Goal: Task Accomplishment & Management: Complete application form

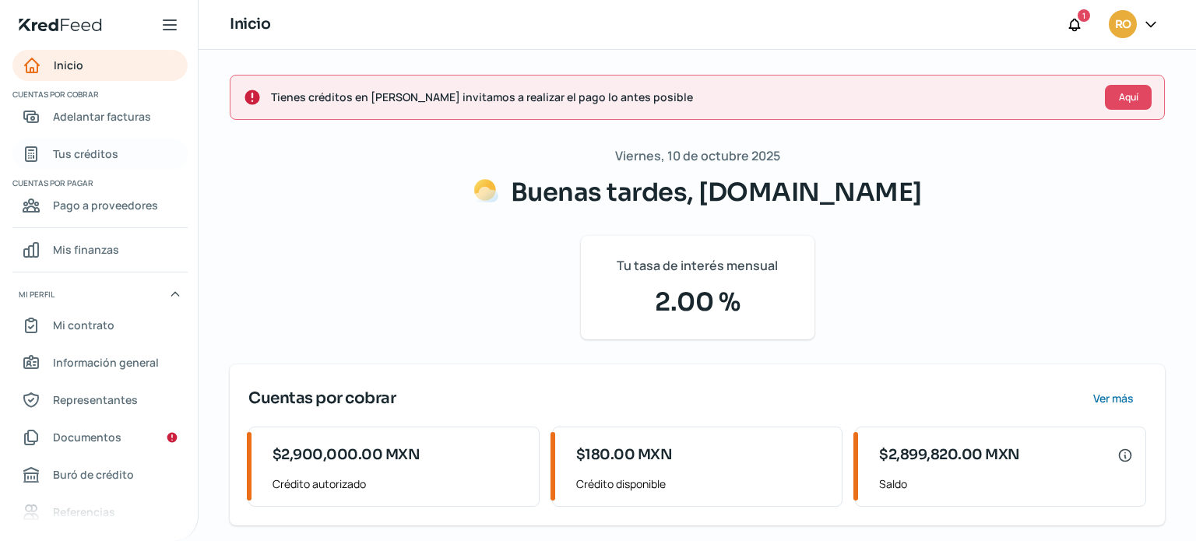
click at [90, 150] on span "Tus créditos" at bounding box center [85, 153] width 65 height 19
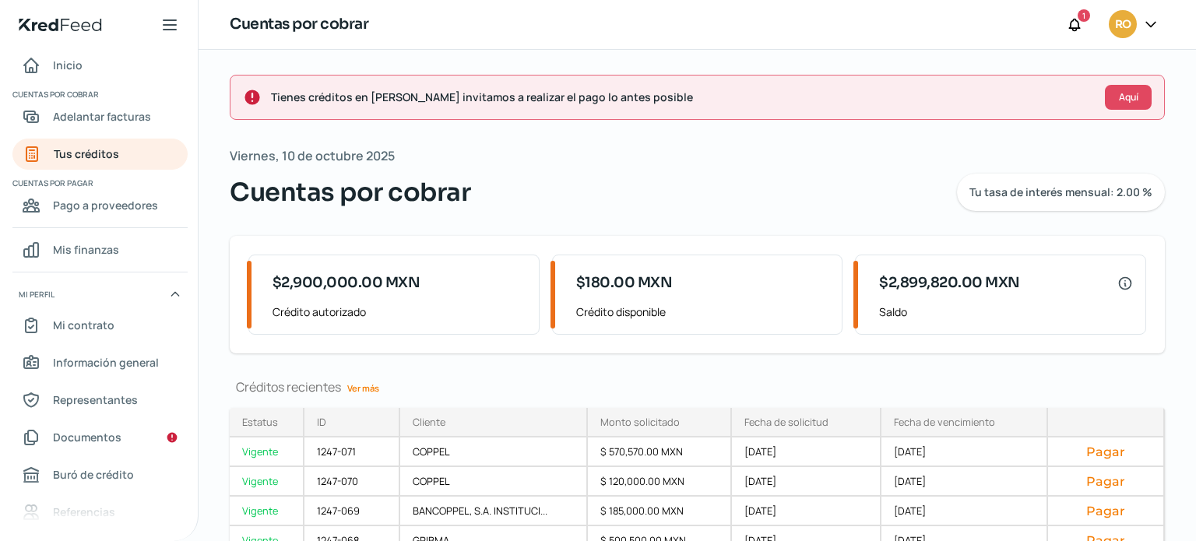
click at [374, 380] on link "Ver más" at bounding box center [363, 388] width 44 height 24
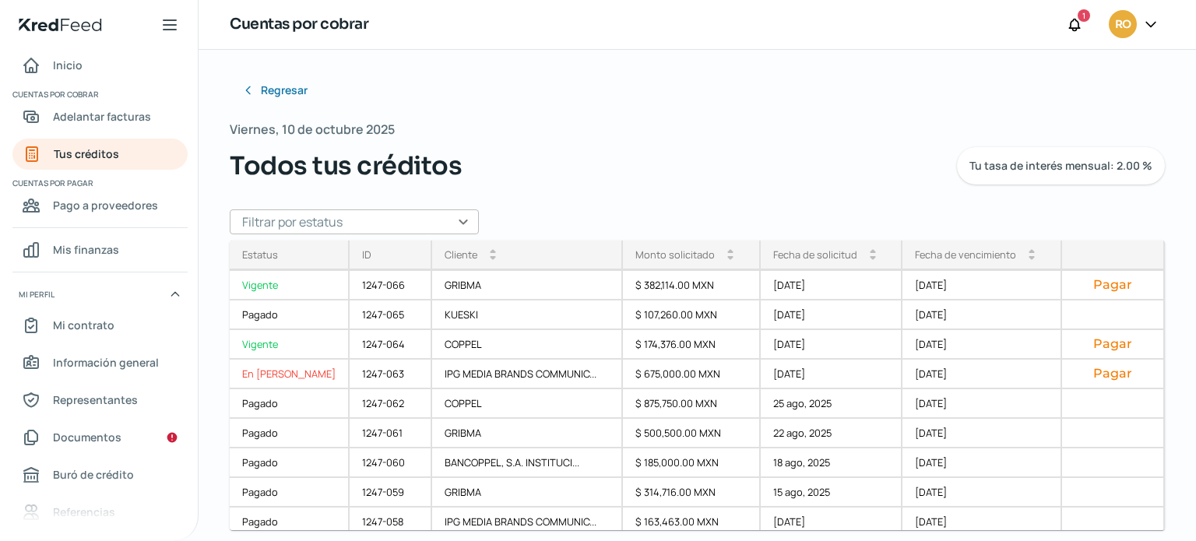
scroll to position [175, 0]
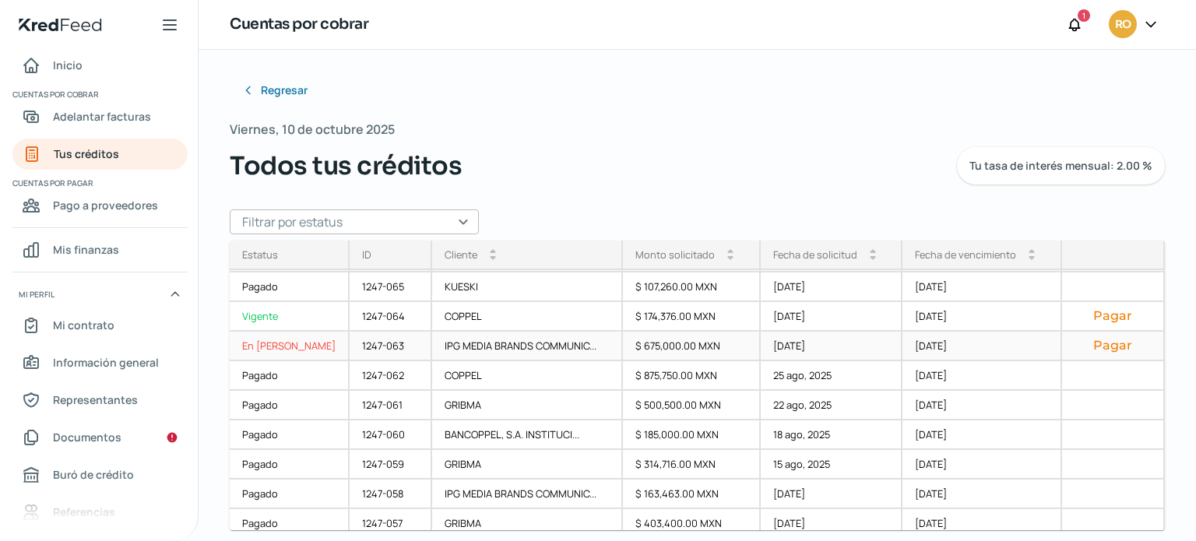
click at [1116, 347] on button "Pagar" at bounding box center [1113, 346] width 77 height 16
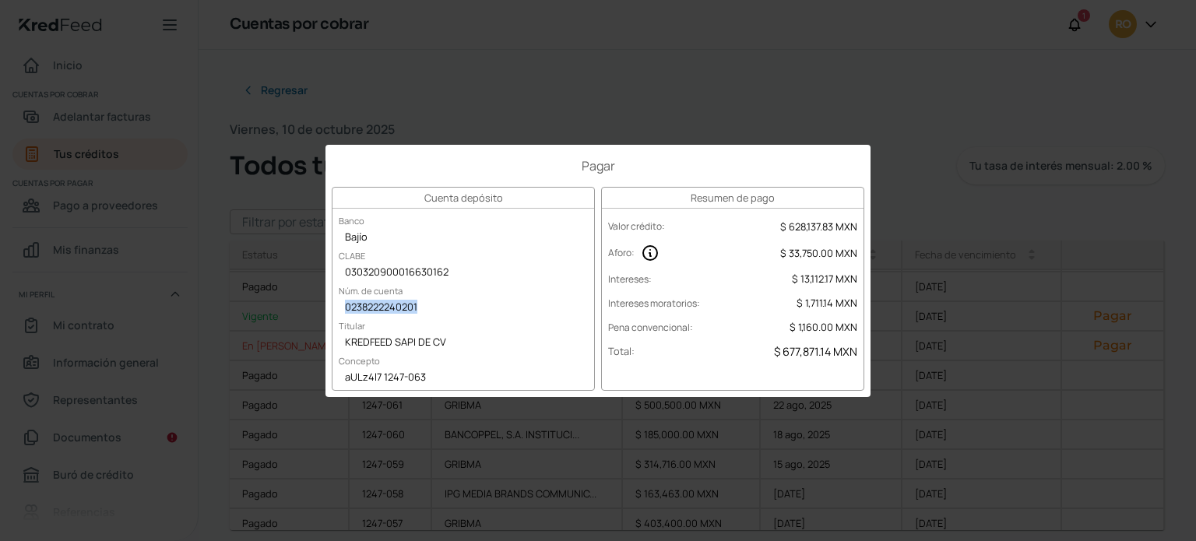
click at [349, 307] on div "0238222240201" at bounding box center [464, 308] width 262 height 23
click at [349, 273] on div "030320900016630162" at bounding box center [464, 273] width 262 height 23
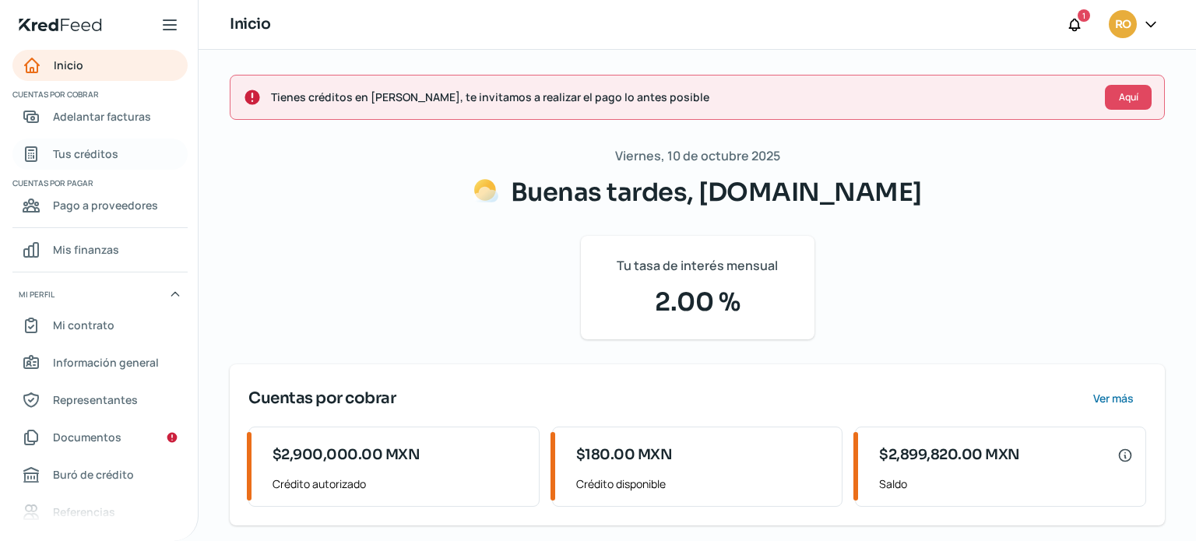
click at [87, 149] on span "Tus créditos" at bounding box center [85, 153] width 65 height 19
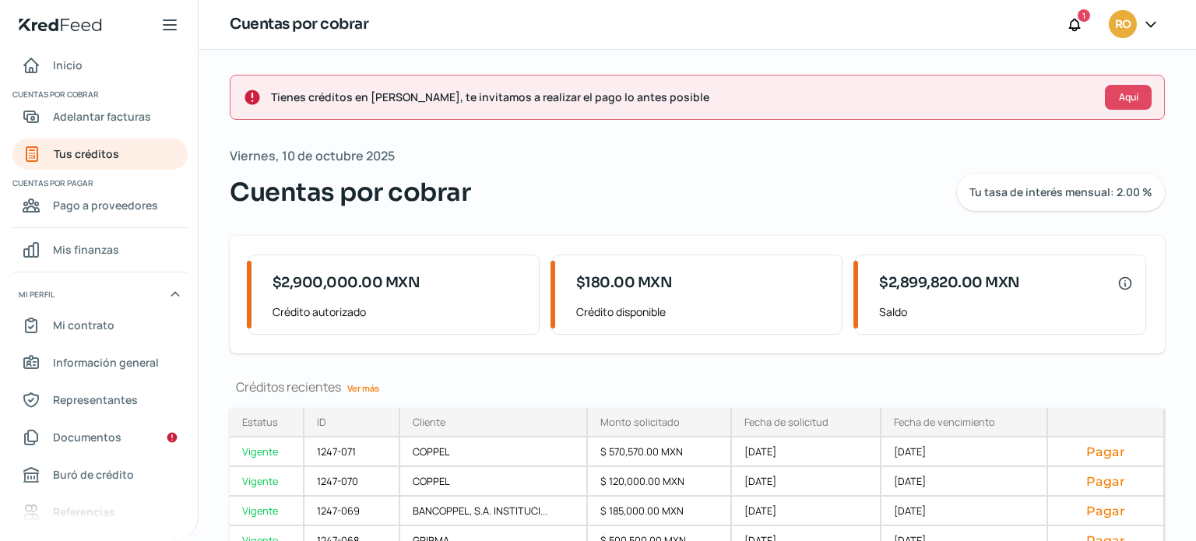
click at [380, 386] on link "Ver más" at bounding box center [363, 388] width 44 height 24
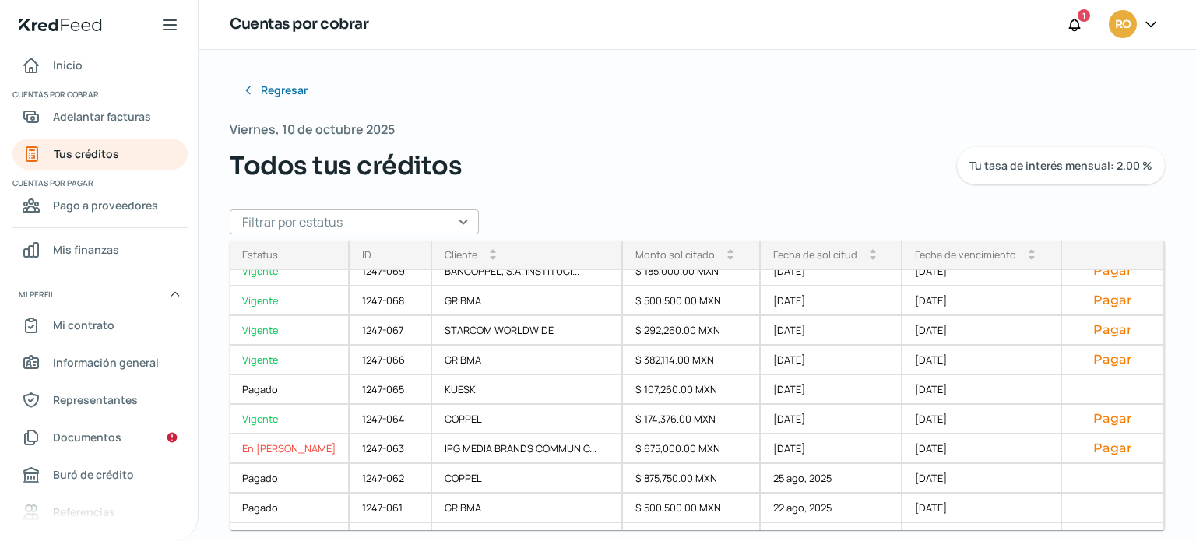
scroll to position [92, 0]
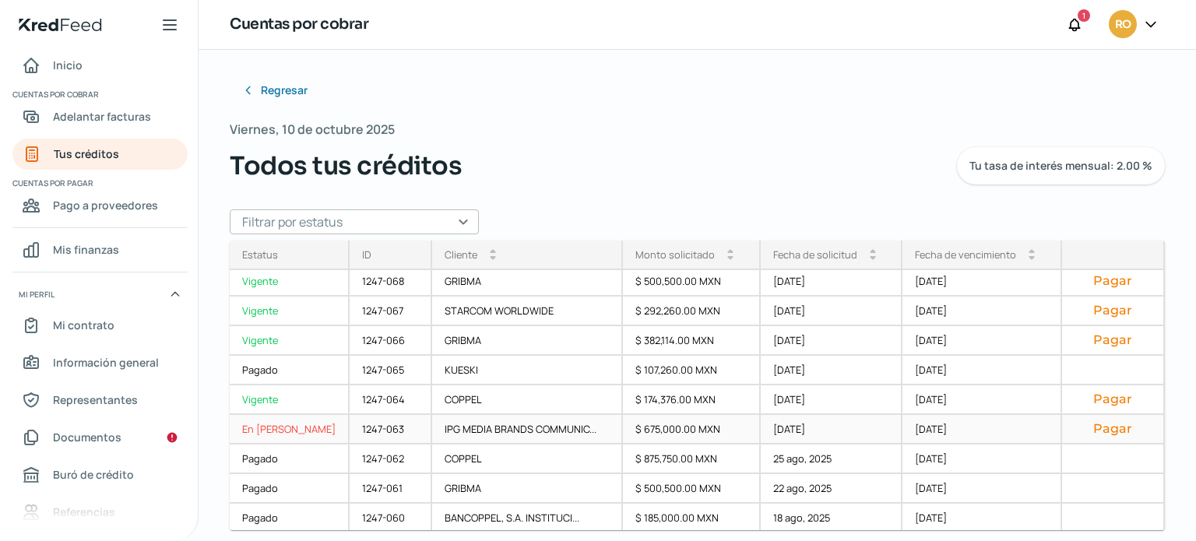
click at [1087, 426] on button "Pagar" at bounding box center [1113, 429] width 77 height 16
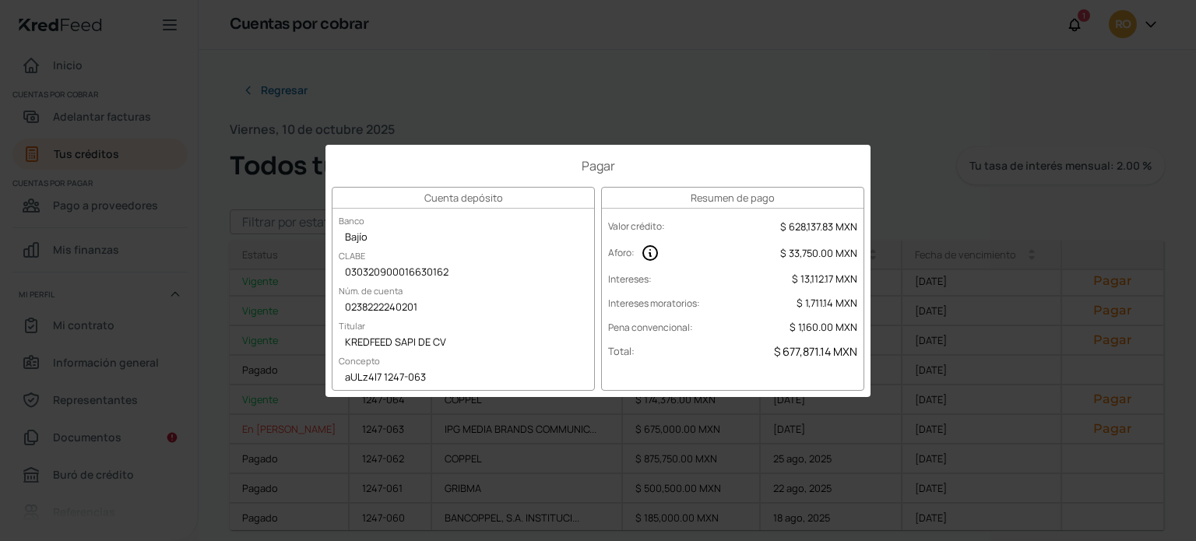
click at [896, 208] on div "Pagar Cuenta depósito Banco Bajío CLABE 030320900016630162 Núm. de cuenta 02382…" at bounding box center [598, 270] width 1196 height 541
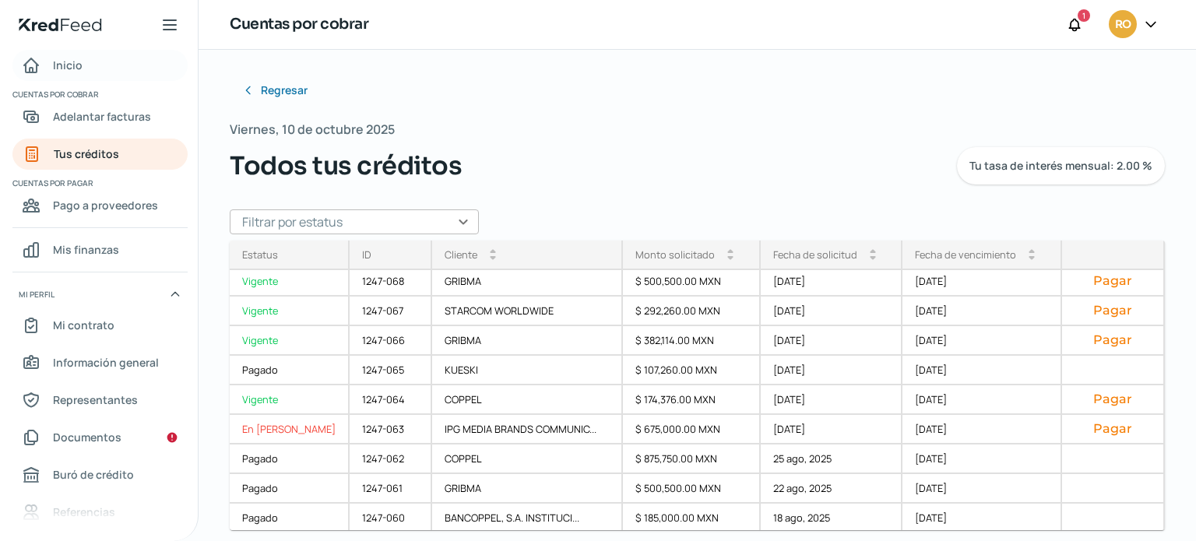
click at [52, 62] on div "Inicio" at bounding box center [52, 65] width 61 height 19
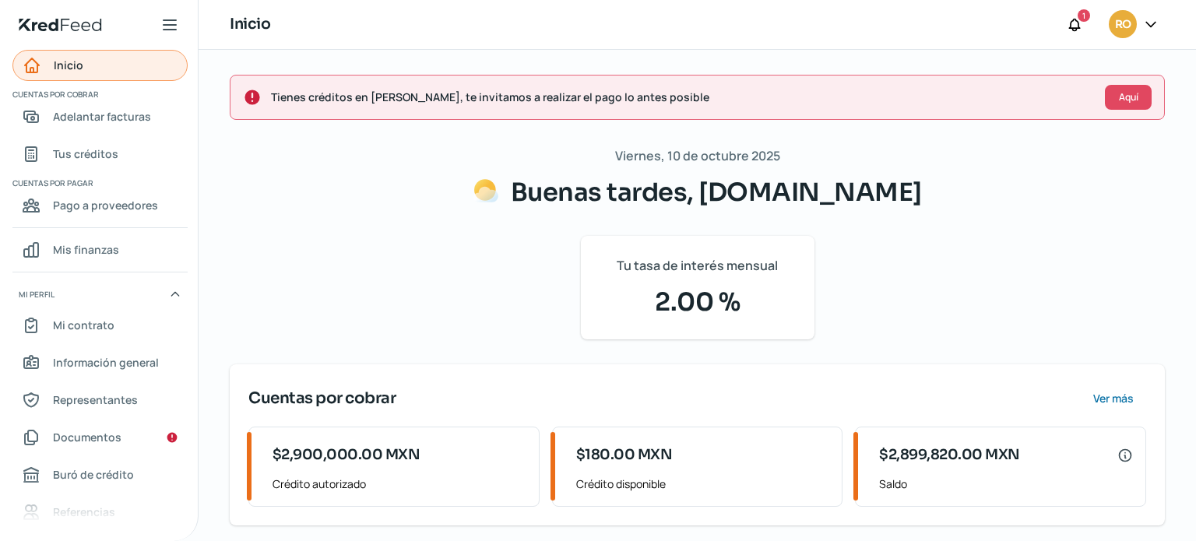
click at [81, 65] on span "Inicio" at bounding box center [69, 64] width 30 height 19
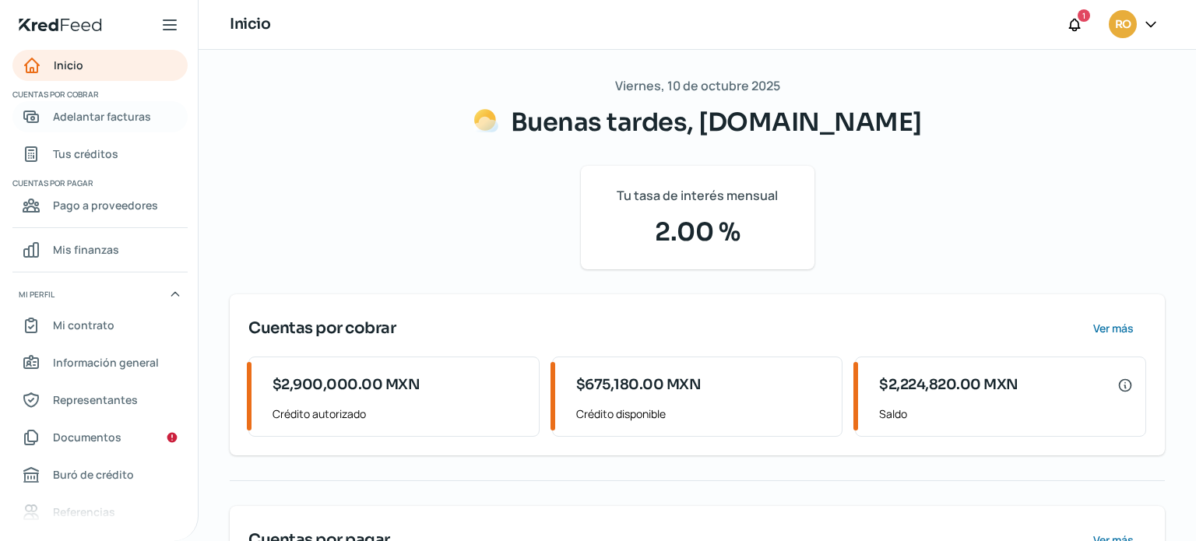
click at [69, 118] on span "Adelantar facturas" at bounding box center [102, 116] width 98 height 19
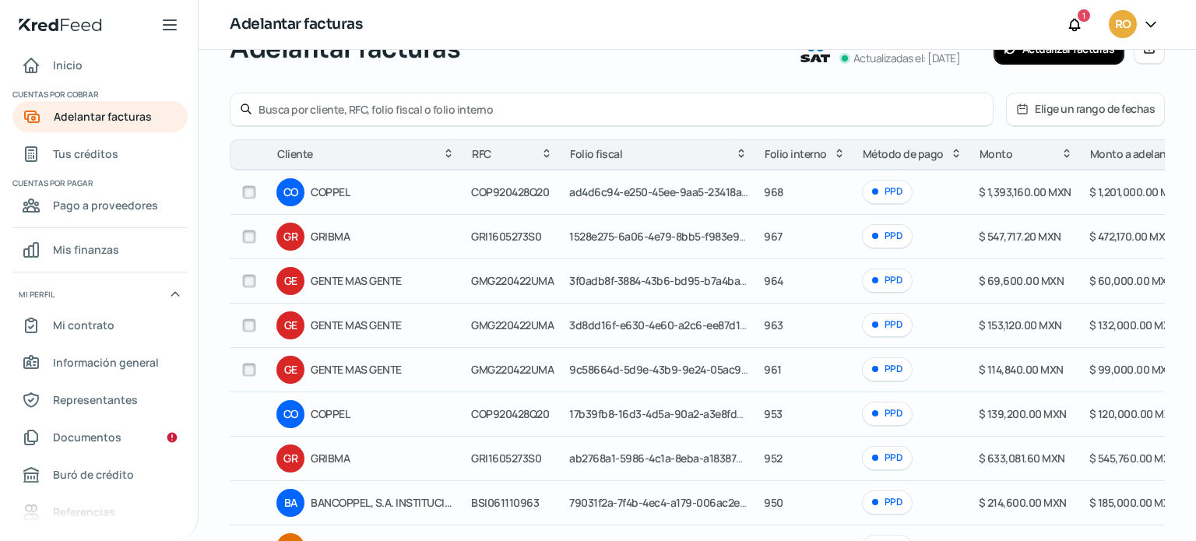
scroll to position [69, 0]
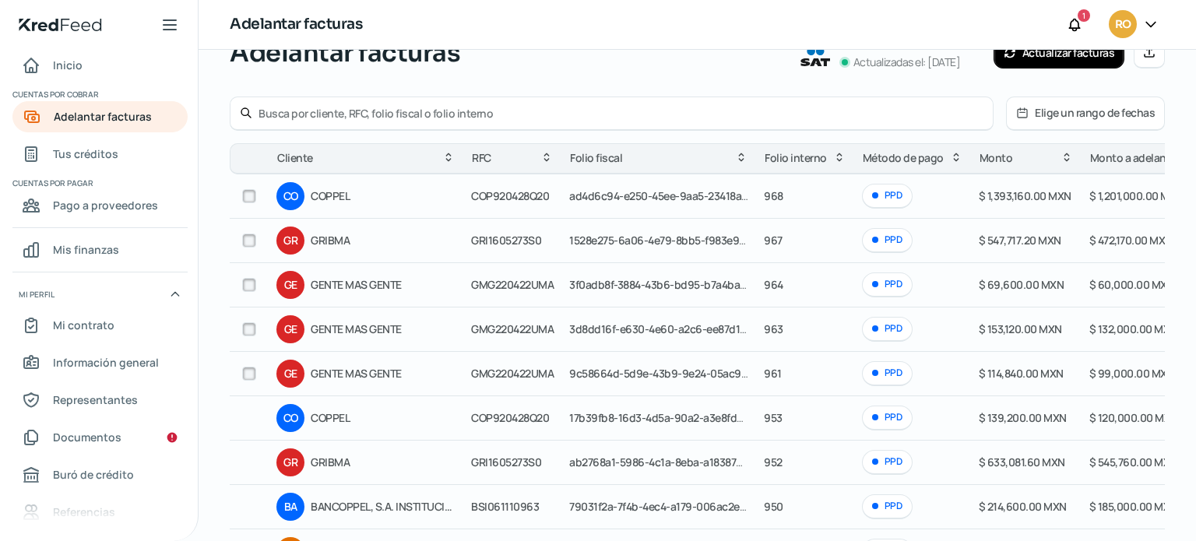
click at [249, 329] on input "checkbox" at bounding box center [249, 329] width 14 height 14
checkbox input "true"
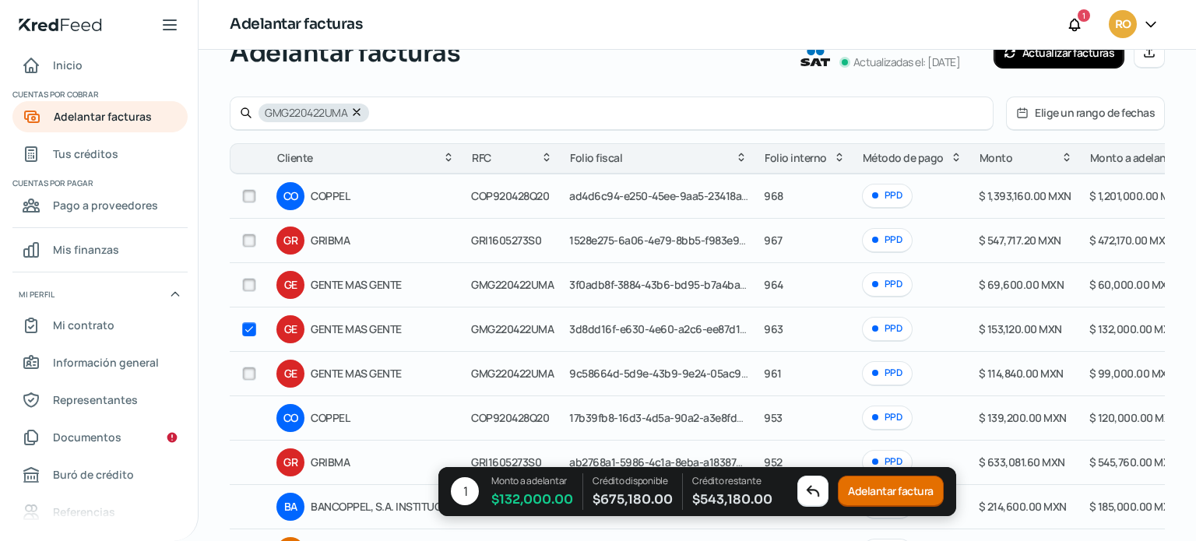
click at [248, 370] on input "checkbox" at bounding box center [249, 374] width 14 height 14
checkbox input "true"
click at [891, 495] on button "Adelantar facturas" at bounding box center [892, 492] width 111 height 31
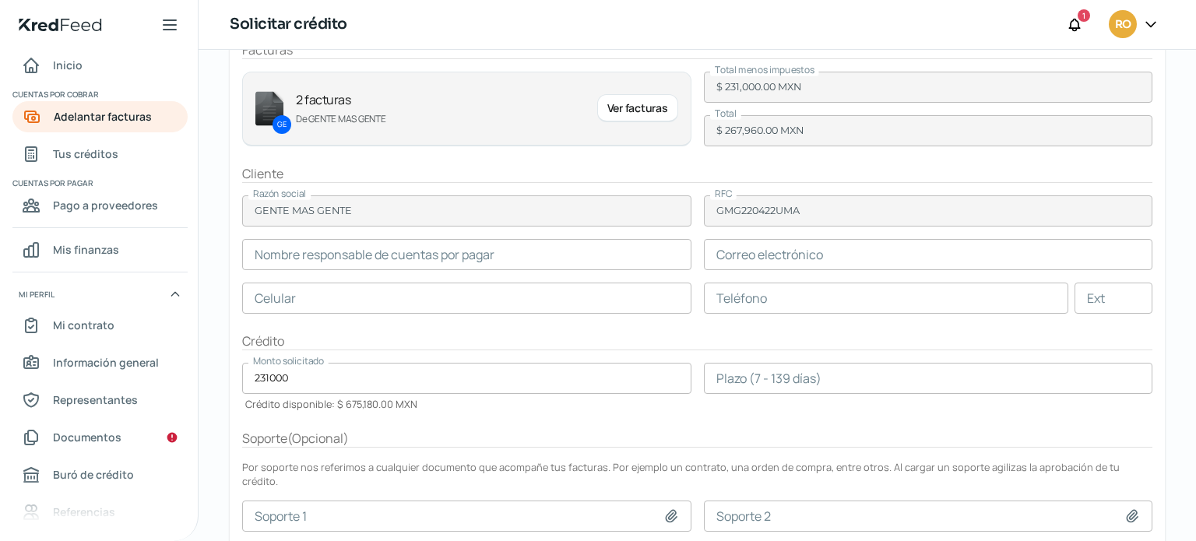
scroll to position [148, 0]
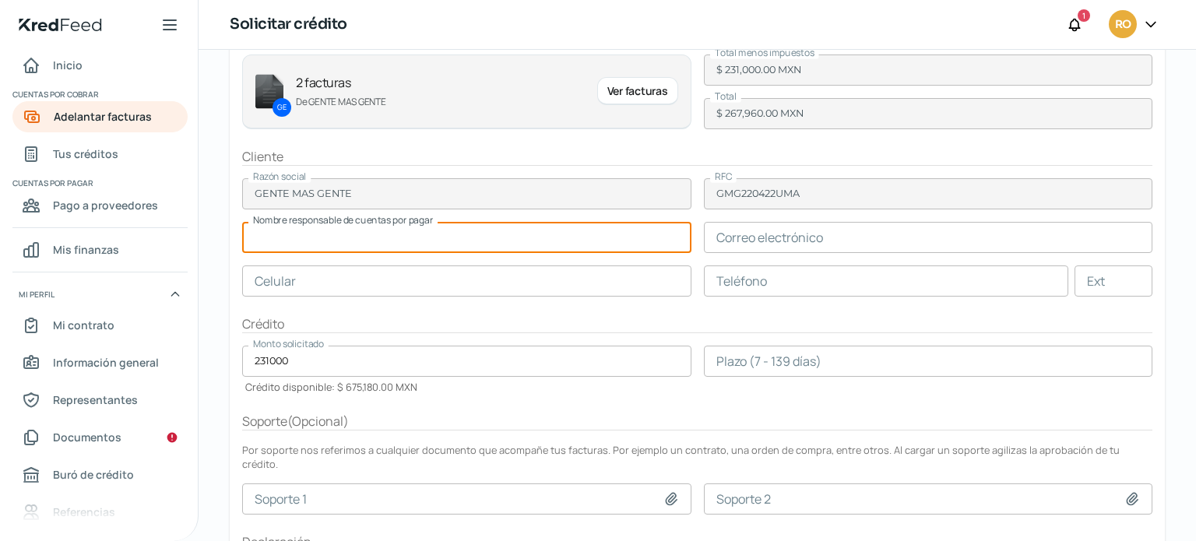
click at [374, 240] on input "text" at bounding box center [466, 237] width 449 height 31
paste input "Luis Alberto Velázquez Miguel"
type input "Luis Alberto Velázquez Miguel"
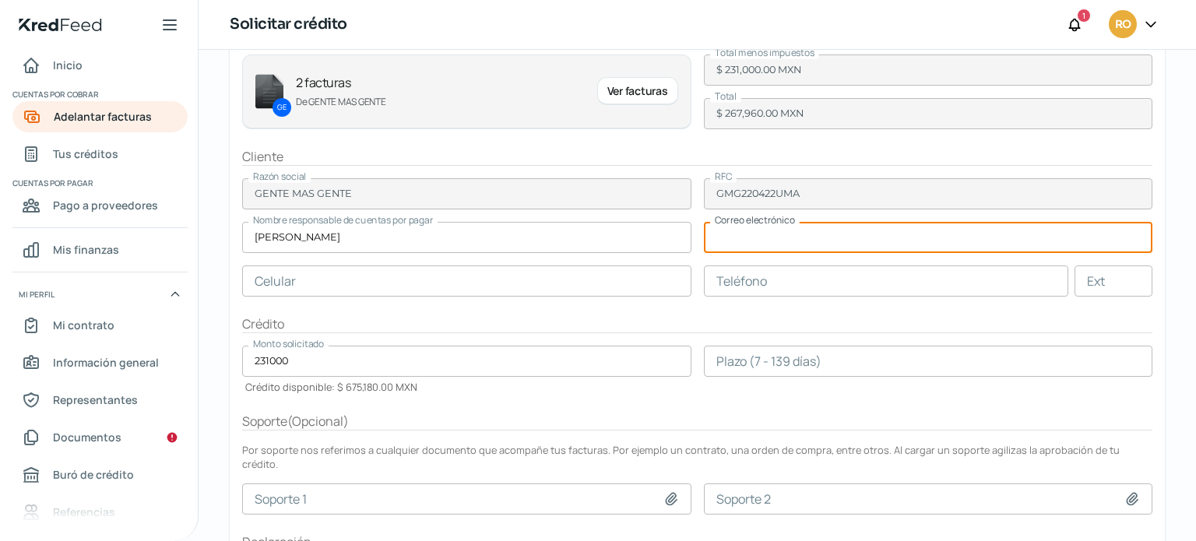
click at [763, 233] on input "text" at bounding box center [928, 237] width 449 height 31
paste input "luis.velazquez@multimoney.com"
type input "luis.velazquez@multimoney.com"
click at [519, 395] on form "Facturas GE 2 facturas De GENTE MAS GENTE Ver facturas Total menos impuestos $ …" at bounding box center [697, 324] width 935 height 613
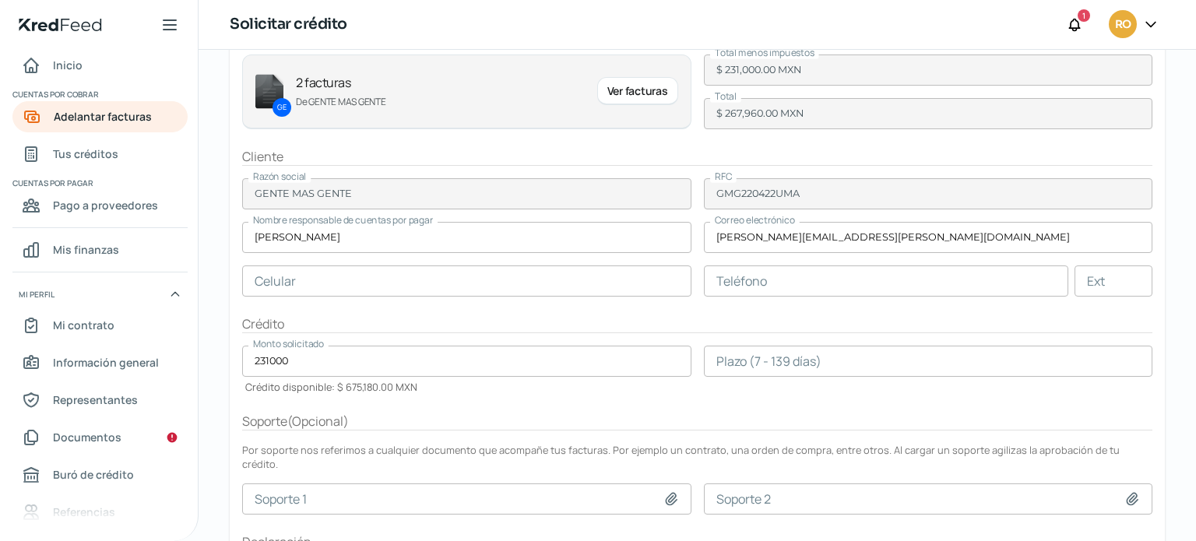
click at [729, 368] on input "number" at bounding box center [928, 361] width 449 height 31
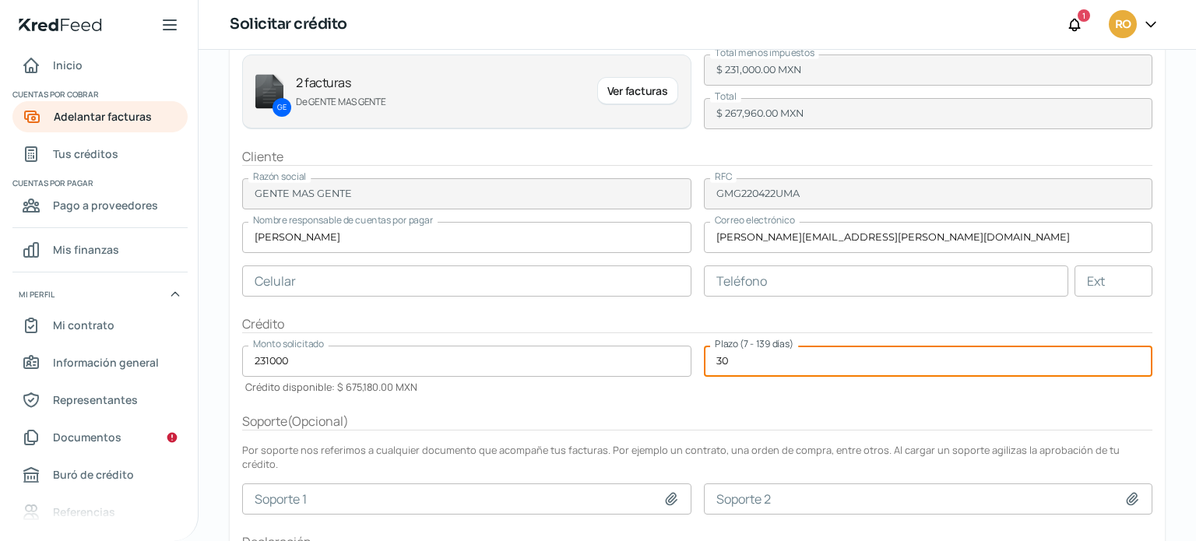
type input "30"
click at [767, 417] on div "Soporte ( Opcional )" at bounding box center [697, 422] width 911 height 18
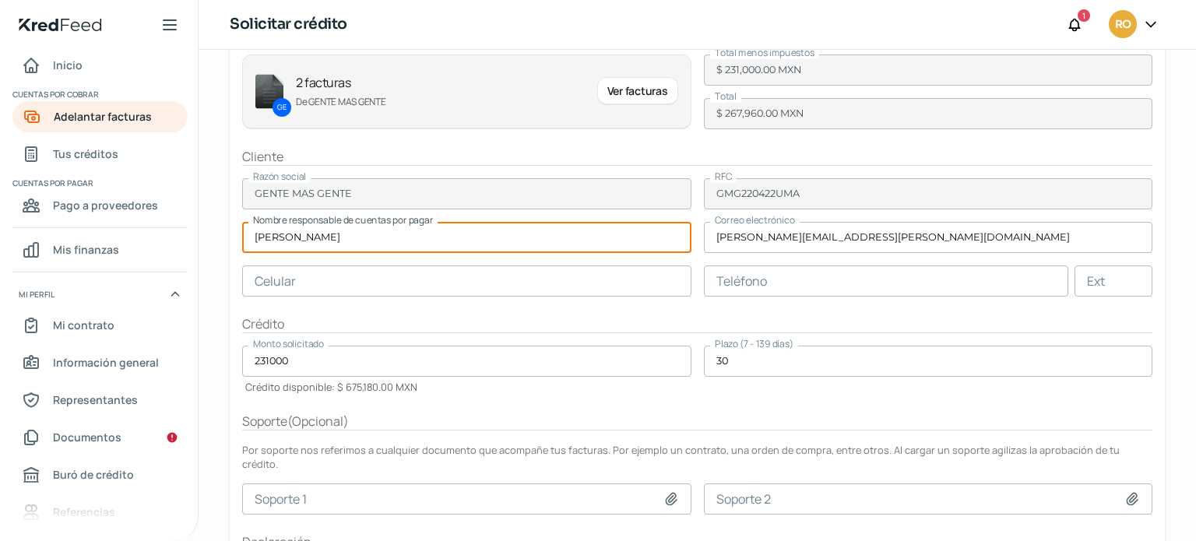
drag, startPoint x: 421, startPoint y: 231, endPoint x: 237, endPoint y: 232, distance: 183.8
click at [237, 232] on form "Facturas GE 2 facturas De GENTE MAS GENTE Ver facturas Total menos impuestos $ …" at bounding box center [697, 324] width 935 height 613
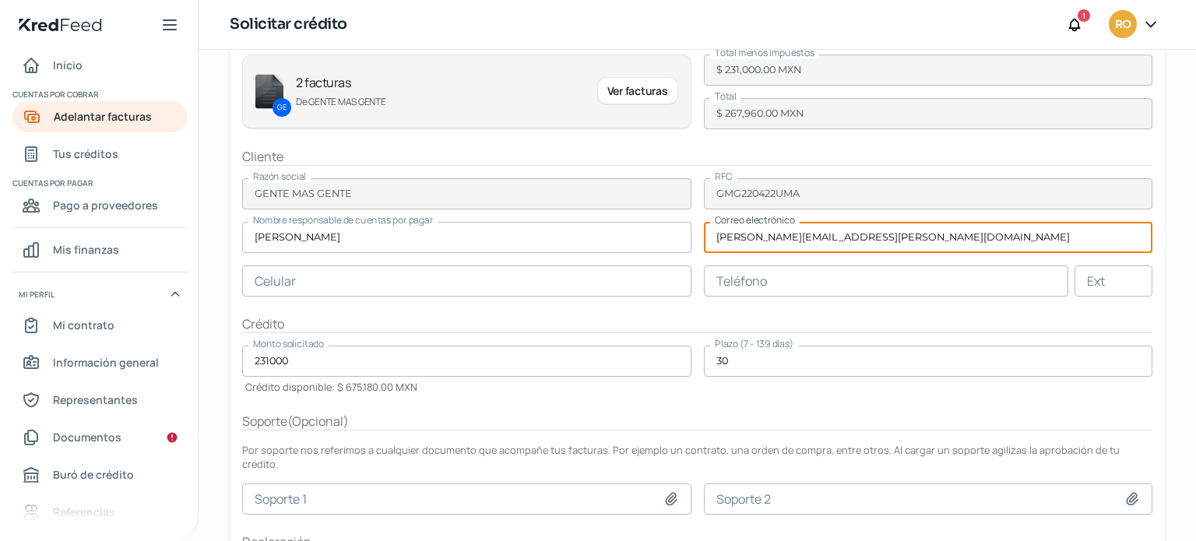
drag, startPoint x: 890, startPoint y: 241, endPoint x: 685, endPoint y: 238, distance: 204.9
click at [685, 238] on form "Facturas GE 2 facturas De GENTE MAS GENTE Ver facturas Total menos impuestos $ …" at bounding box center [697, 324] width 935 height 613
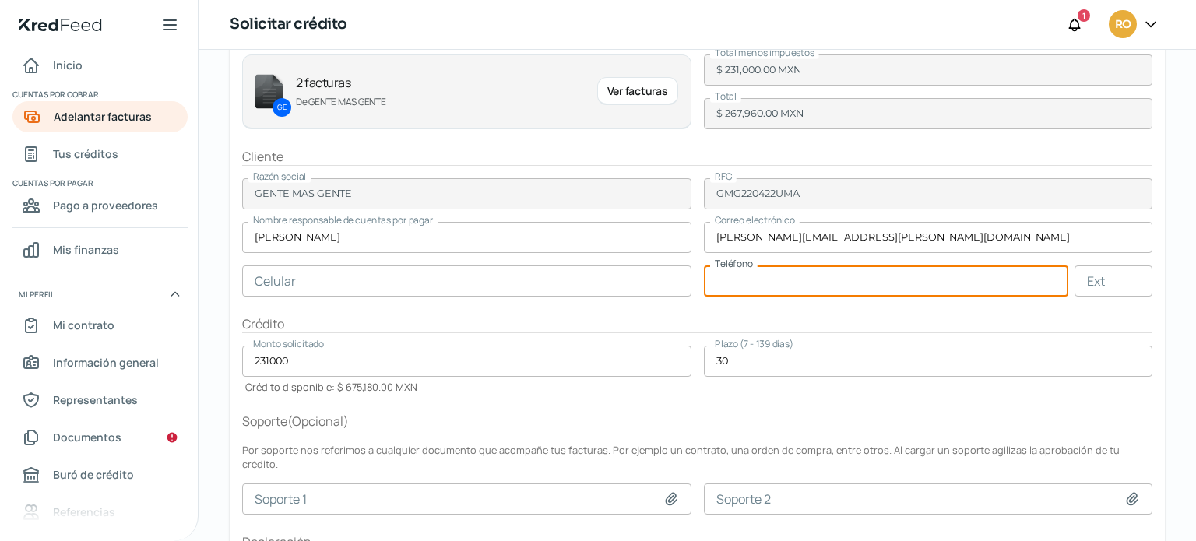
click at [763, 272] on input "text" at bounding box center [886, 281] width 365 height 31
paste input "55 - 9225 - 5765"
type input "55 - 9225 - 5765"
click at [640, 308] on form "Facturas GE 2 facturas De GENTE MAS GENTE Ver facturas Total menos impuestos $ …" at bounding box center [697, 324] width 935 height 613
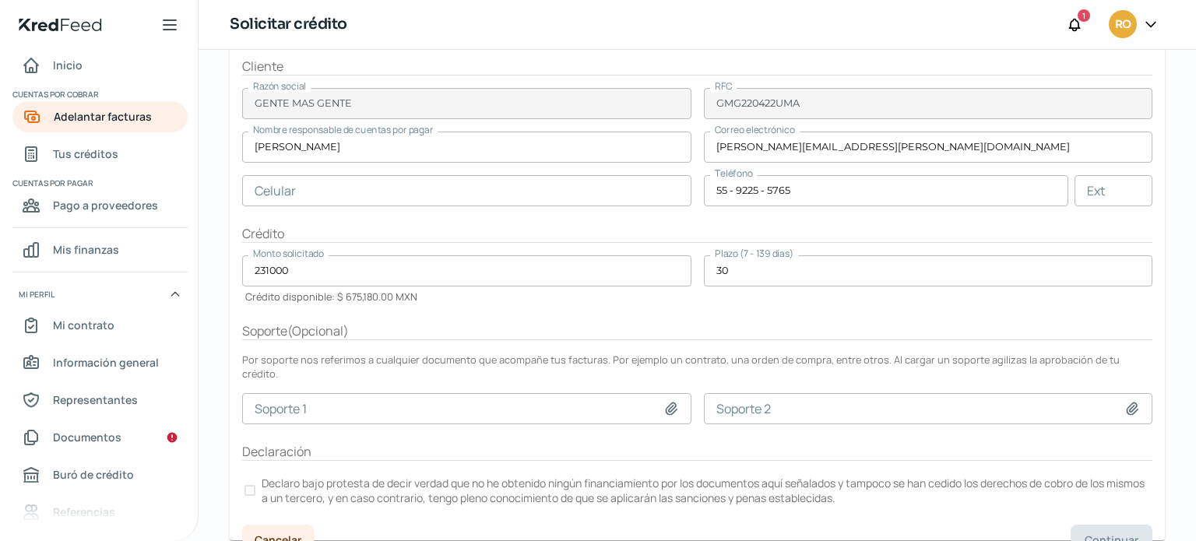
scroll to position [245, 0]
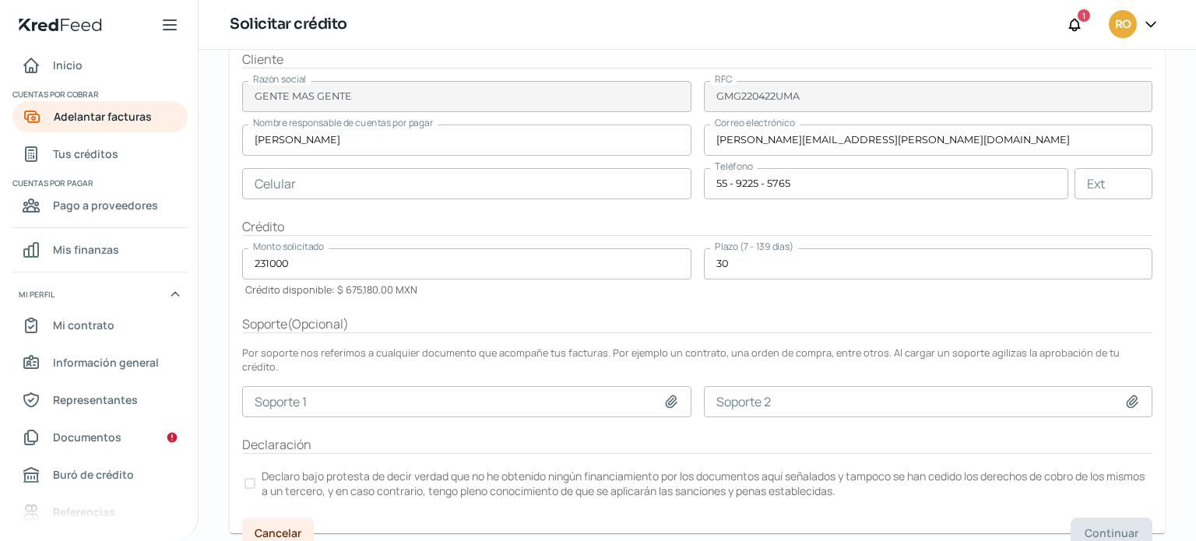
click at [344, 469] on p "Declaro bajo protesta de decir verdad que no he obtenido ningún financiamiento …" at bounding box center [706, 484] width 889 height 30
click at [1096, 528] on span "Continuar" at bounding box center [1112, 533] width 54 height 11
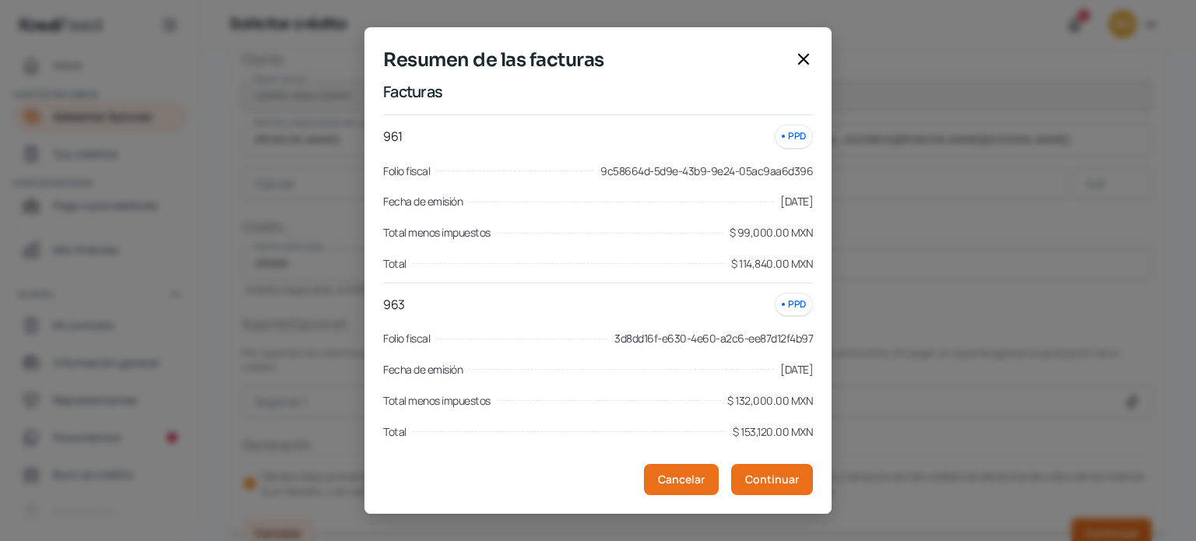
scroll to position [132, 0]
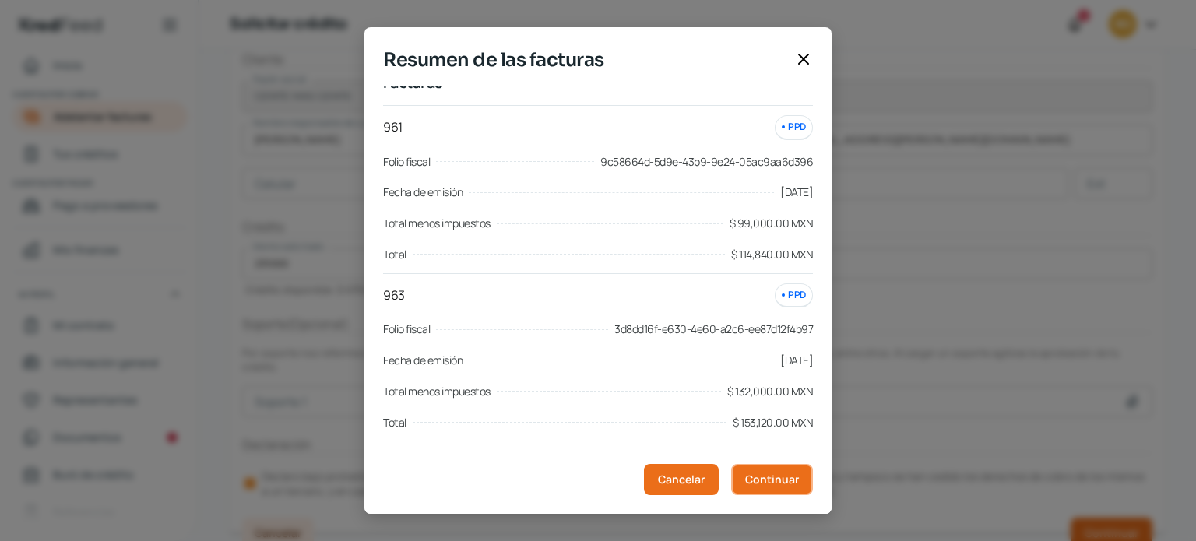
click at [779, 489] on button "Continuar" at bounding box center [772, 479] width 82 height 31
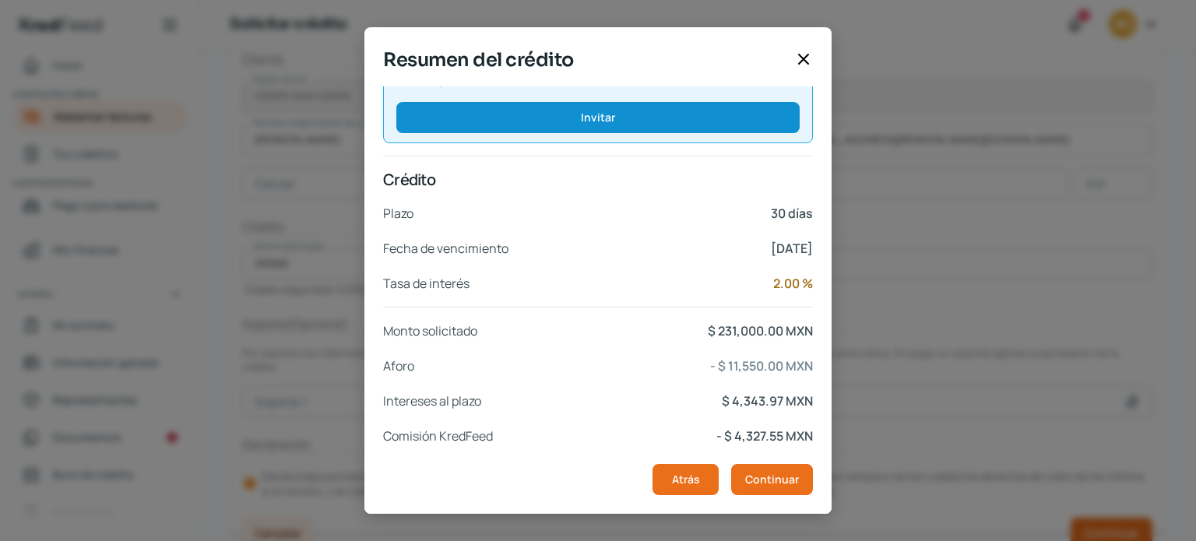
scroll to position [296, 0]
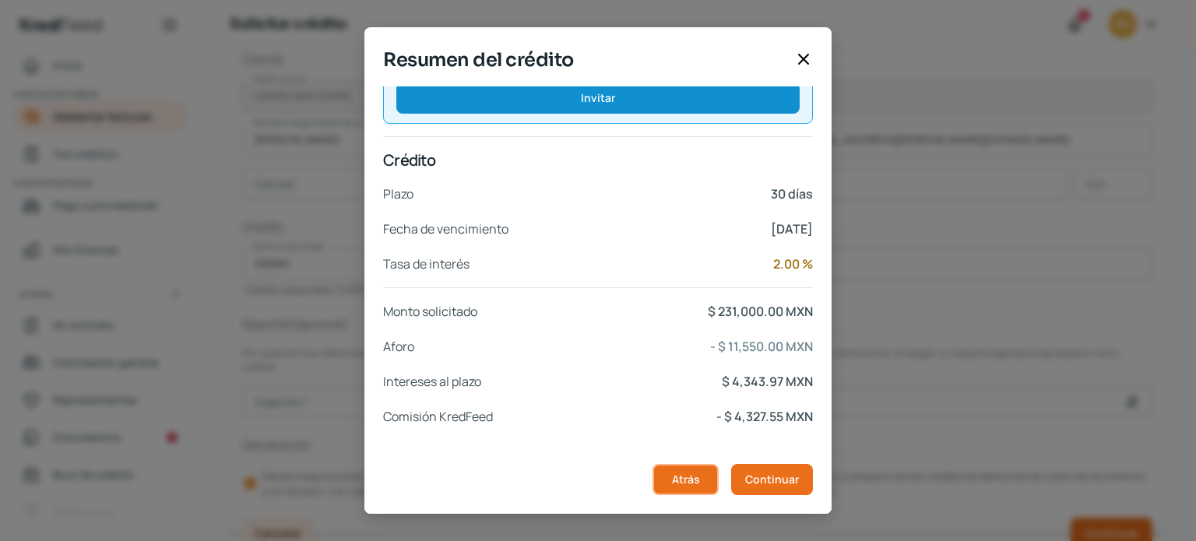
click at [693, 476] on span "Atrás" at bounding box center [686, 479] width 28 height 11
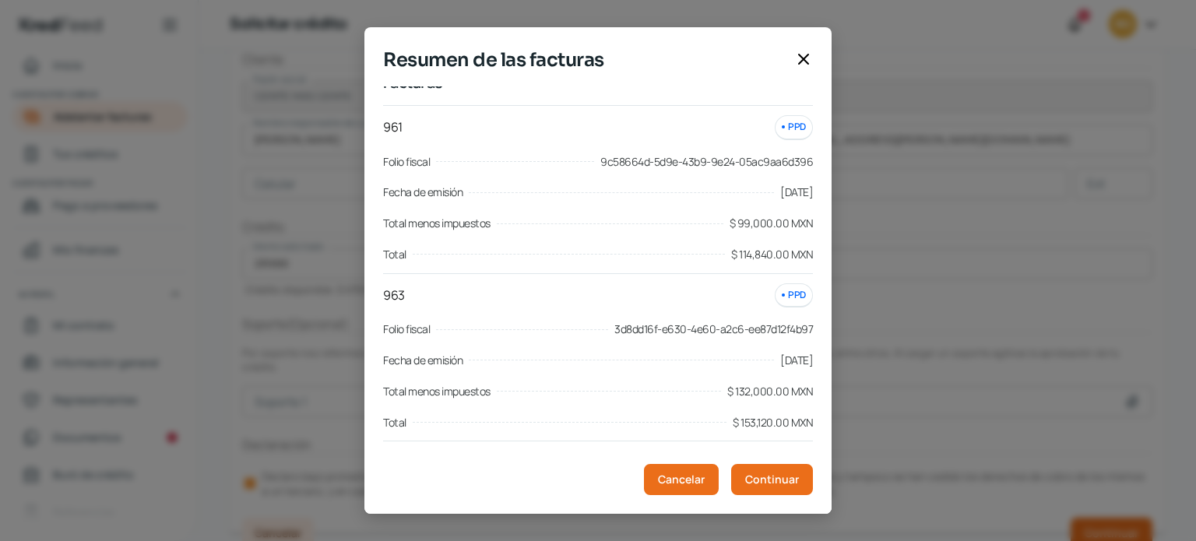
click at [807, 58] on icon at bounding box center [803, 59] width 19 height 19
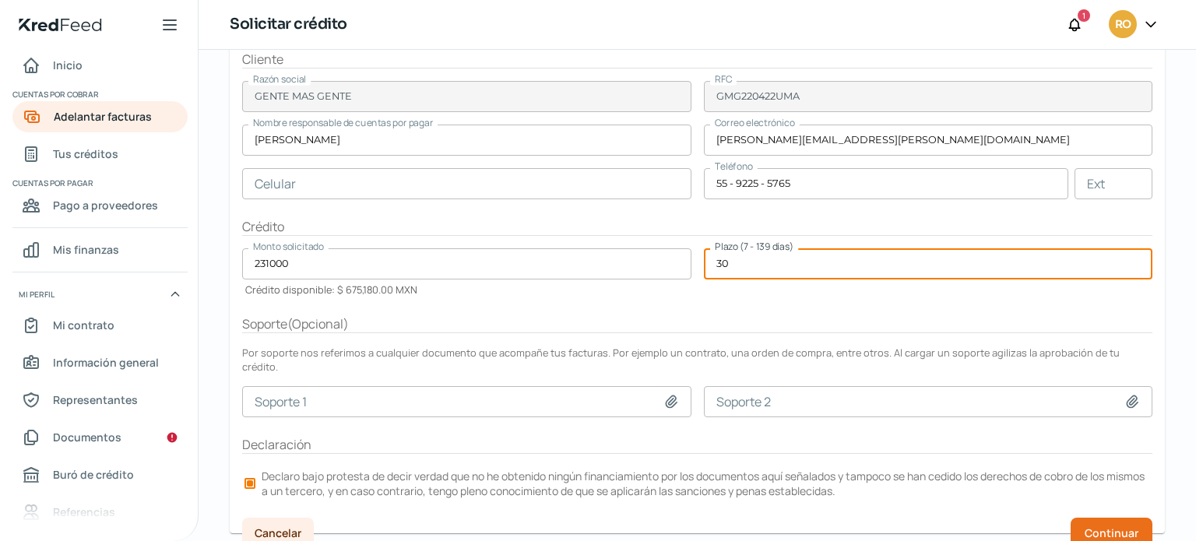
drag, startPoint x: 739, startPoint y: 260, endPoint x: 694, endPoint y: 252, distance: 45.8
click at [694, 252] on form "Facturas GE 2 facturas De GENTE MAS GENTE Ver facturas Total menos impuestos $ …" at bounding box center [697, 227] width 935 height 613
type input "50"
click at [1085, 528] on span "Continuar" at bounding box center [1112, 533] width 54 height 11
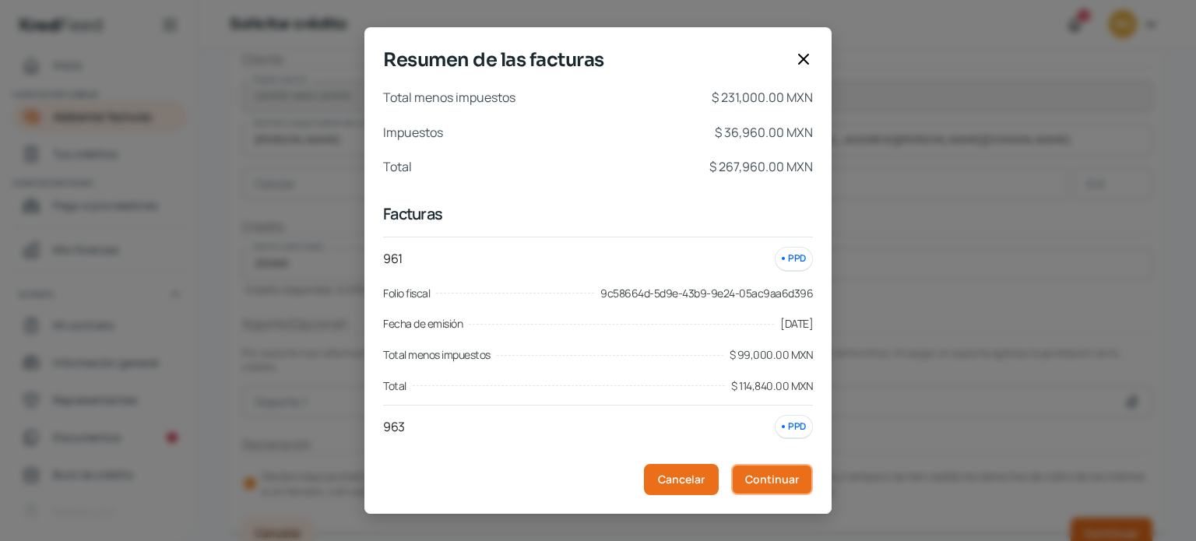
click at [778, 488] on button "Continuar" at bounding box center [772, 479] width 82 height 31
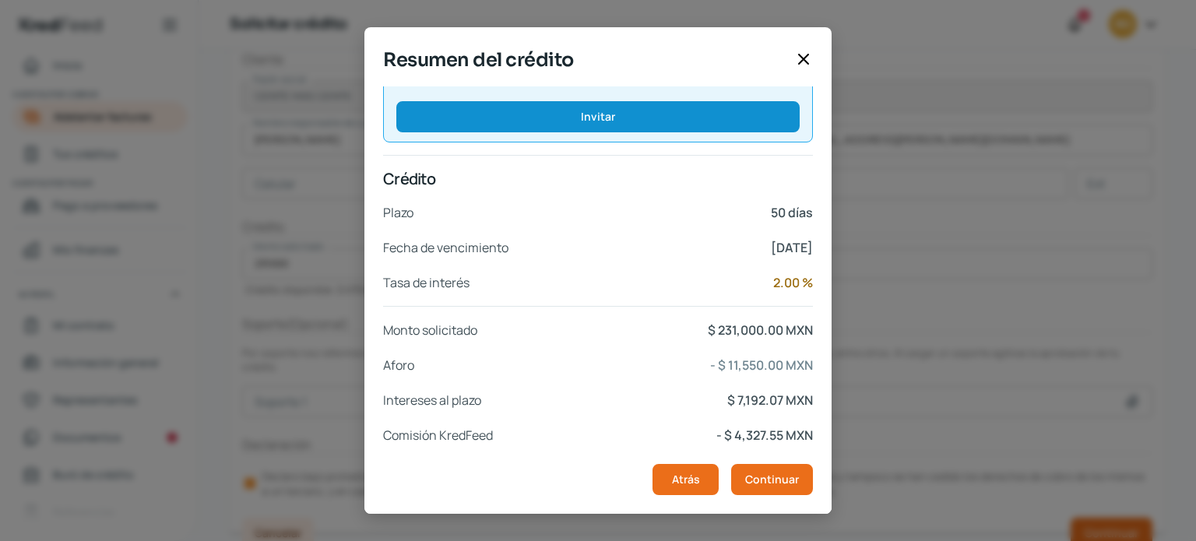
scroll to position [296, 0]
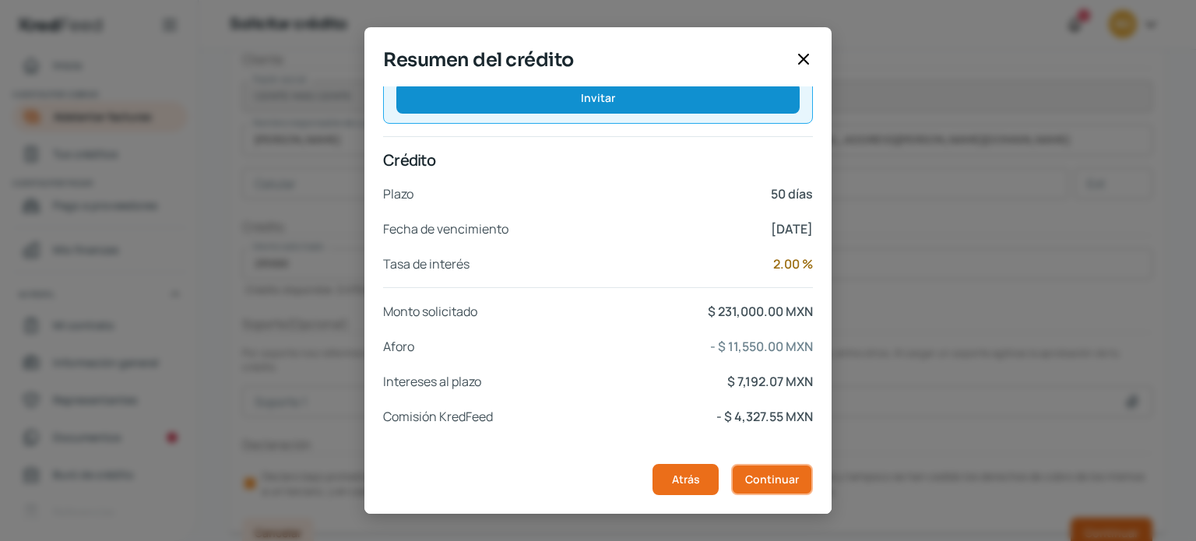
click at [767, 476] on span "Continuar" at bounding box center [772, 479] width 54 height 11
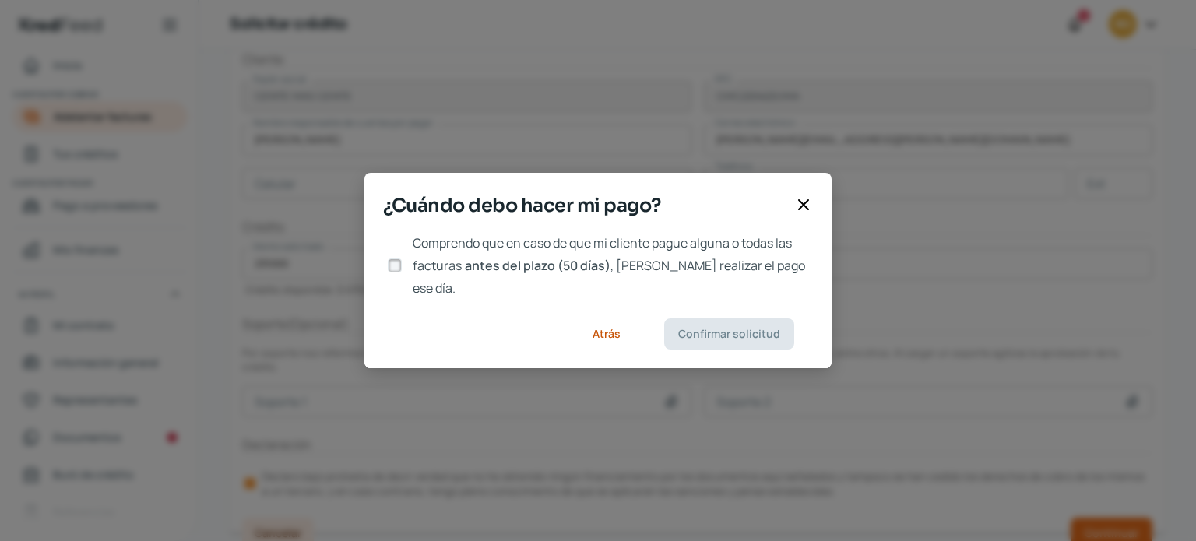
scroll to position [0, 0]
click at [389, 268] on input "Comprendo que en caso de que mi cliente pague alguna o todas las facturas antes…" at bounding box center [395, 266] width 14 height 14
checkbox input "true"
click at [747, 329] on span "Confirmar solicitud" at bounding box center [729, 334] width 102 height 11
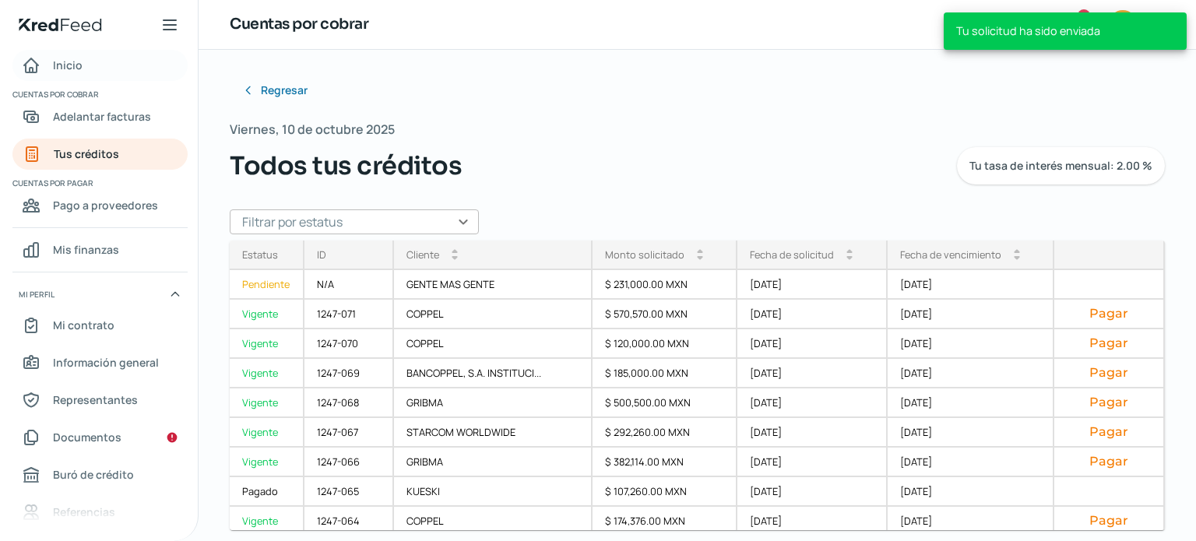
click at [69, 66] on span "Inicio" at bounding box center [68, 64] width 30 height 19
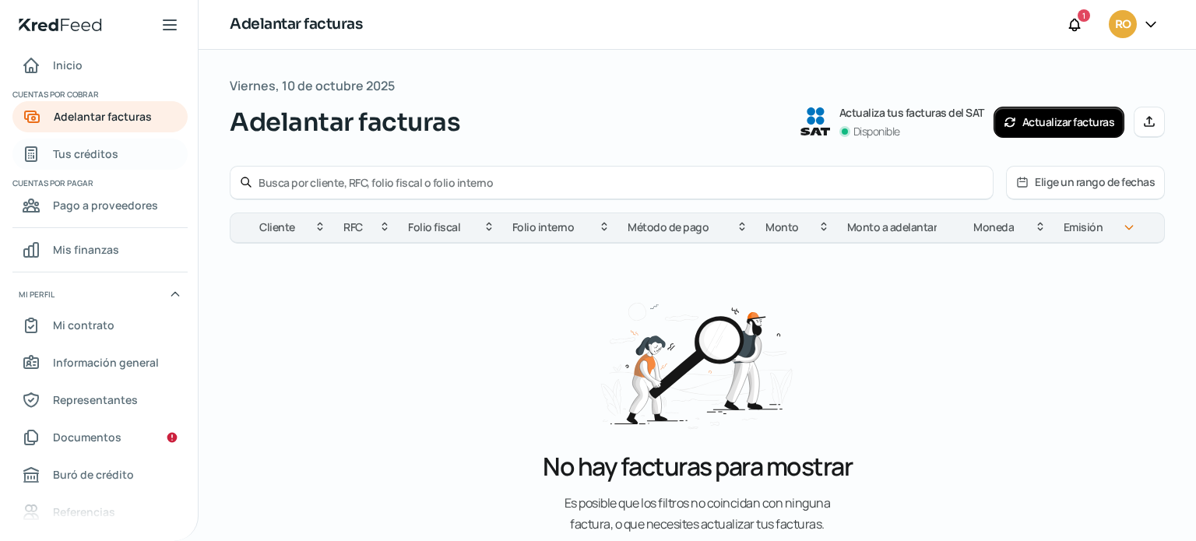
click at [77, 153] on span "Tus créditos" at bounding box center [85, 153] width 65 height 19
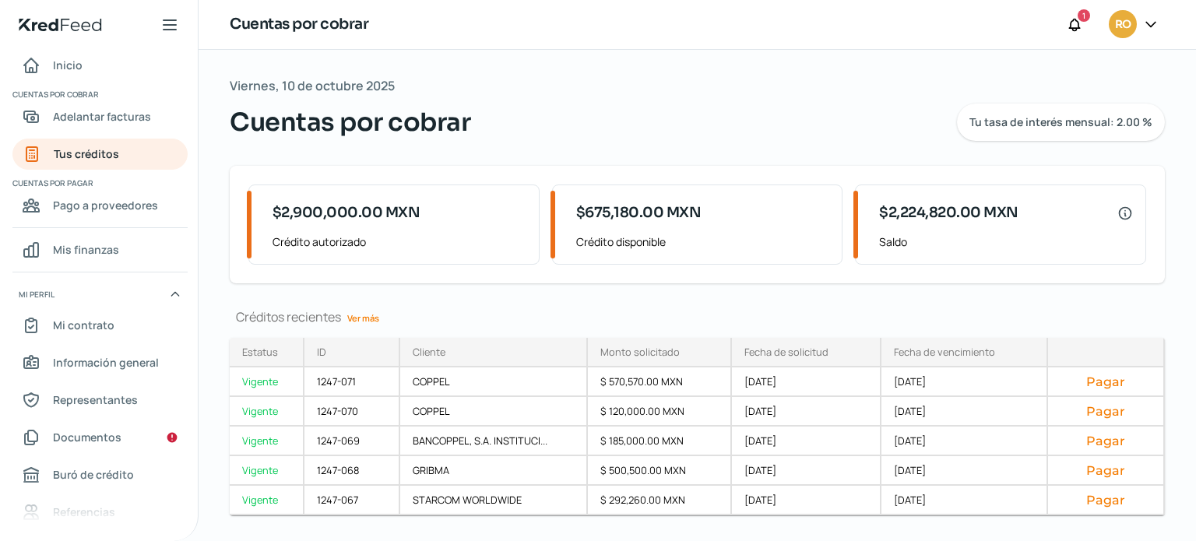
click at [367, 314] on link "Ver más" at bounding box center [363, 318] width 44 height 24
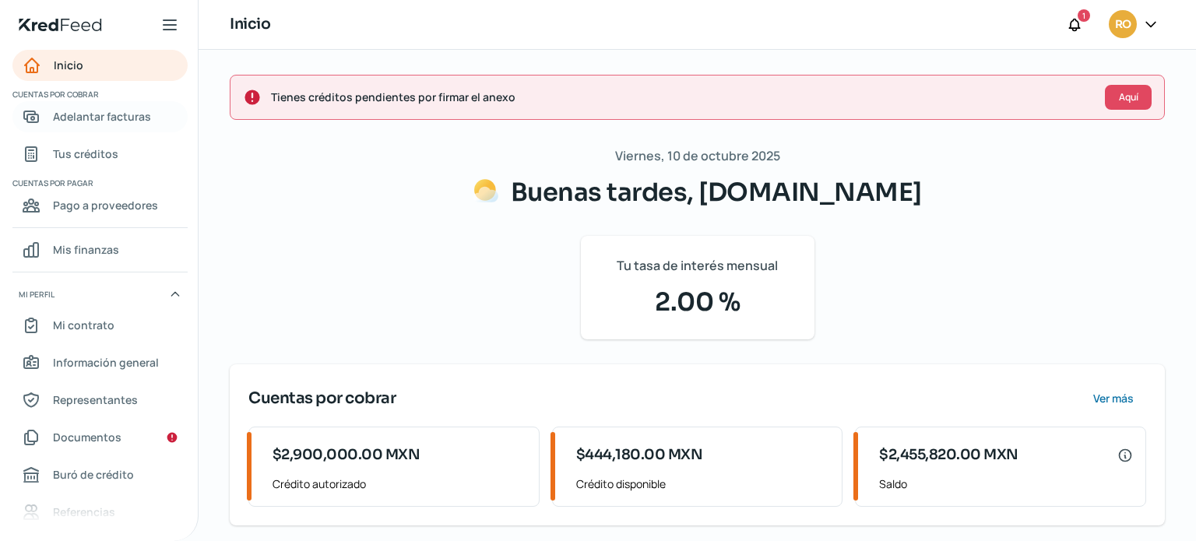
click at [118, 120] on span "Adelantar facturas" at bounding box center [102, 116] width 98 height 19
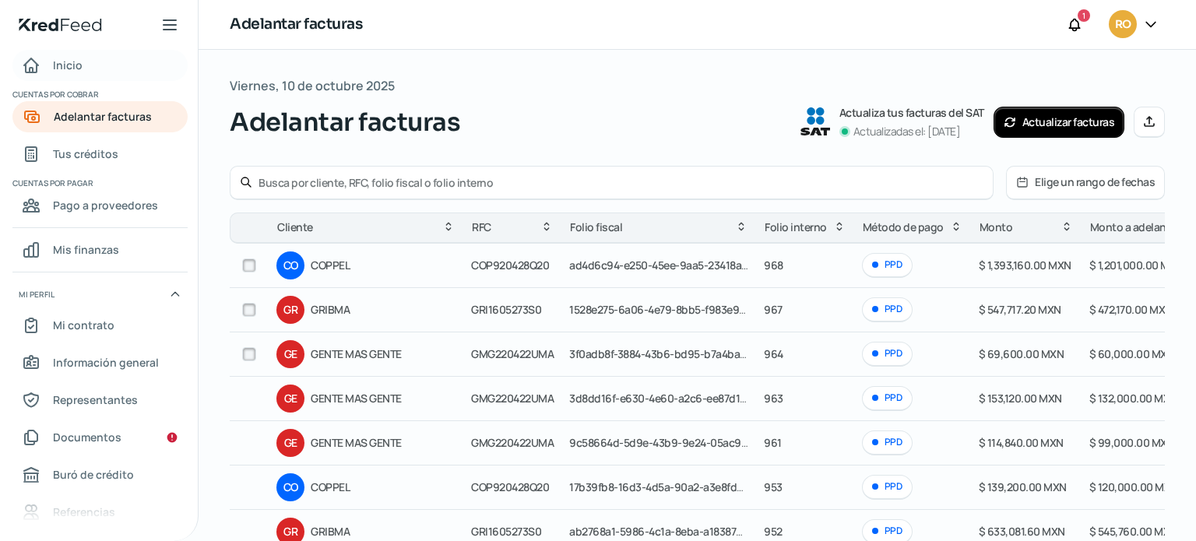
click at [71, 69] on span "Inicio" at bounding box center [68, 64] width 30 height 19
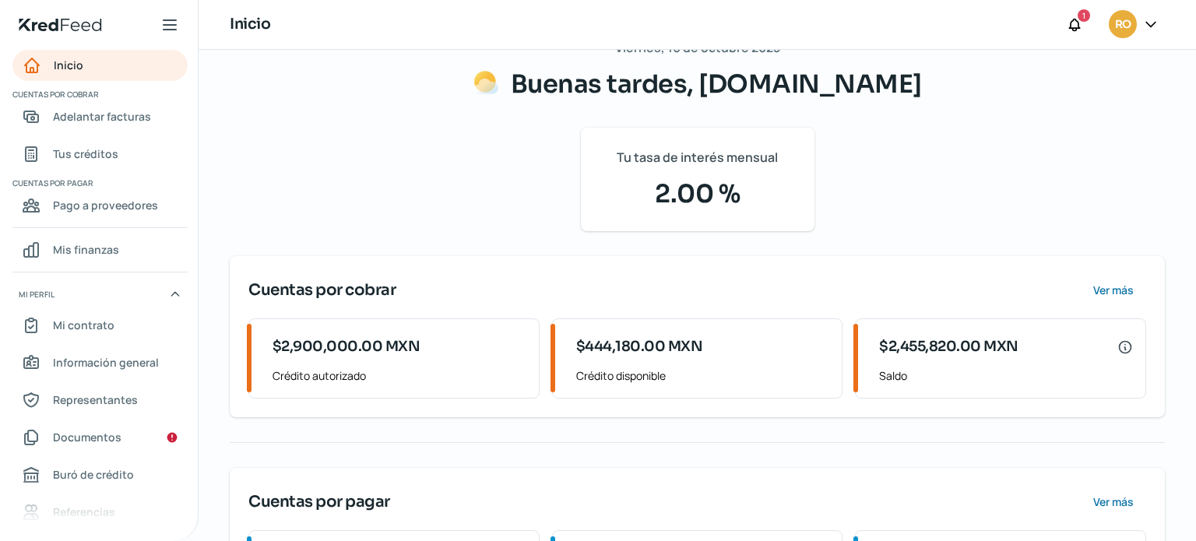
scroll to position [110, 0]
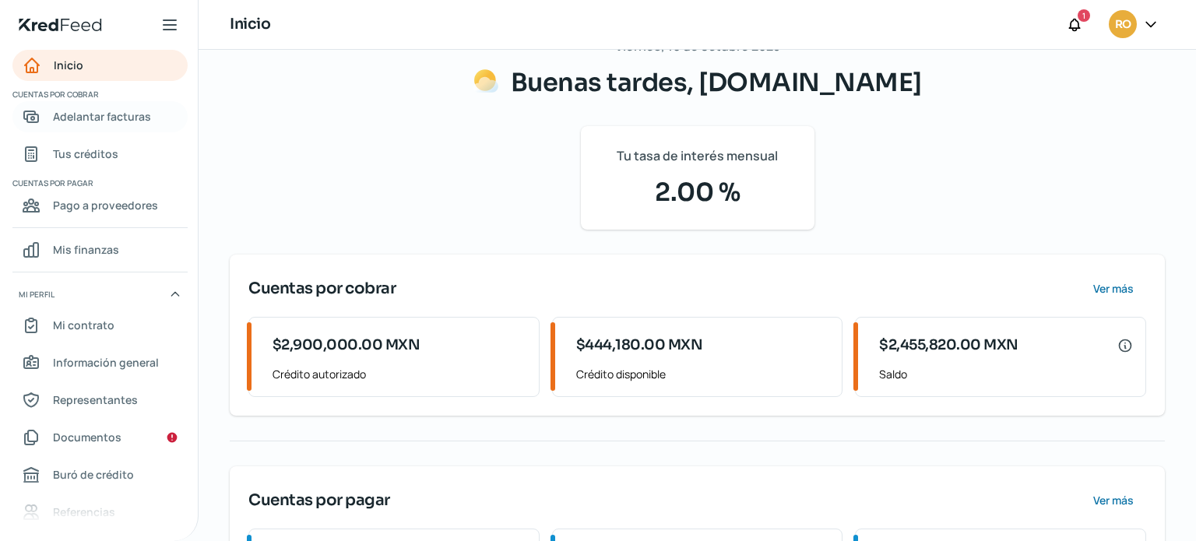
click at [96, 124] on span "Adelantar facturas" at bounding box center [102, 116] width 98 height 19
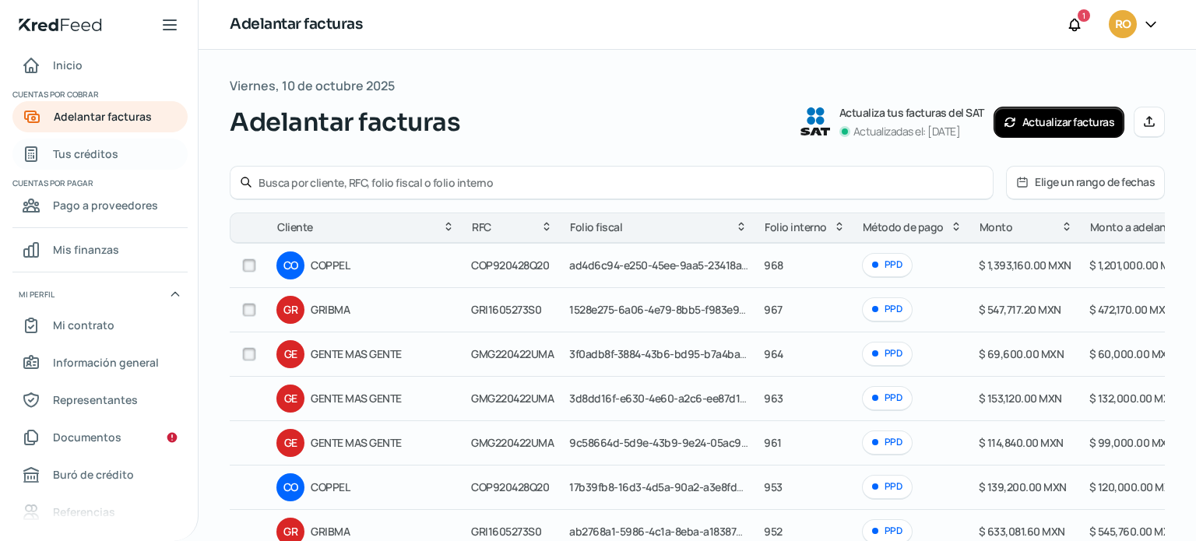
click at [97, 161] on span "Tus créditos" at bounding box center [85, 153] width 65 height 19
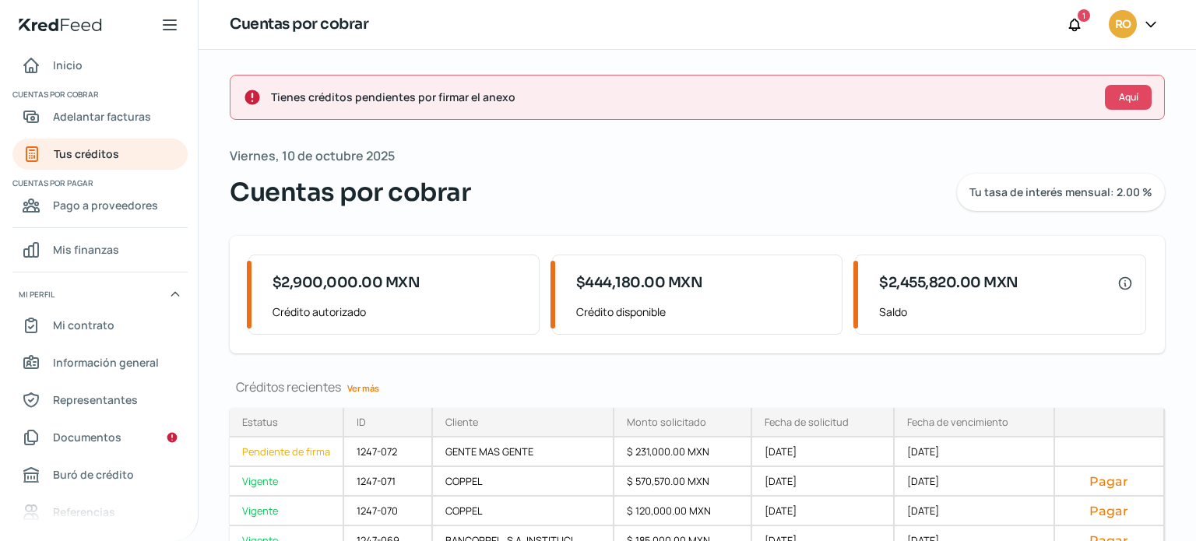
scroll to position [106, 0]
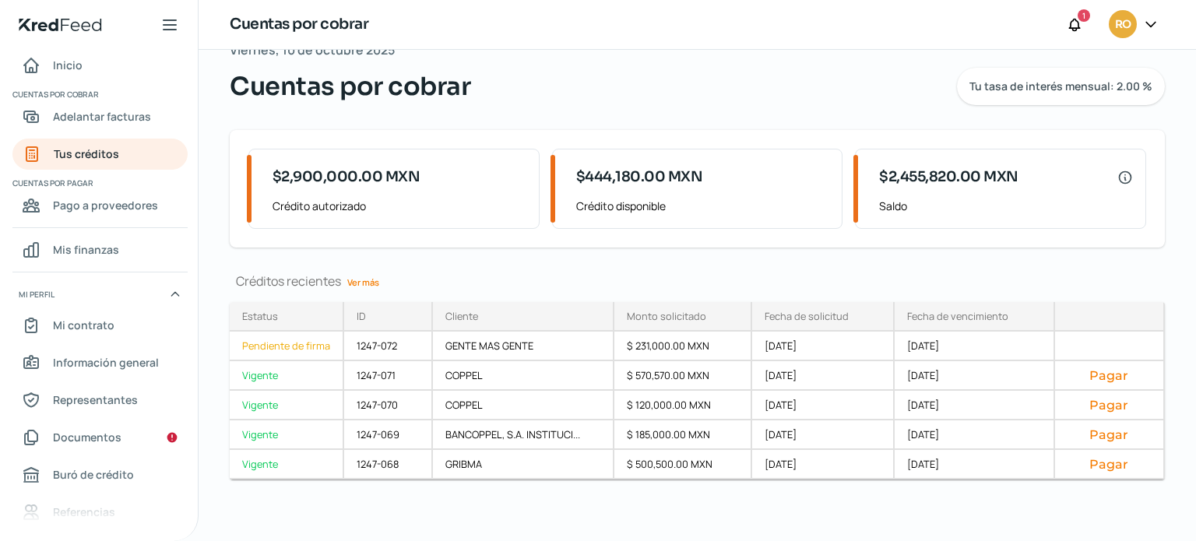
click at [369, 280] on link "Ver más" at bounding box center [363, 282] width 44 height 24
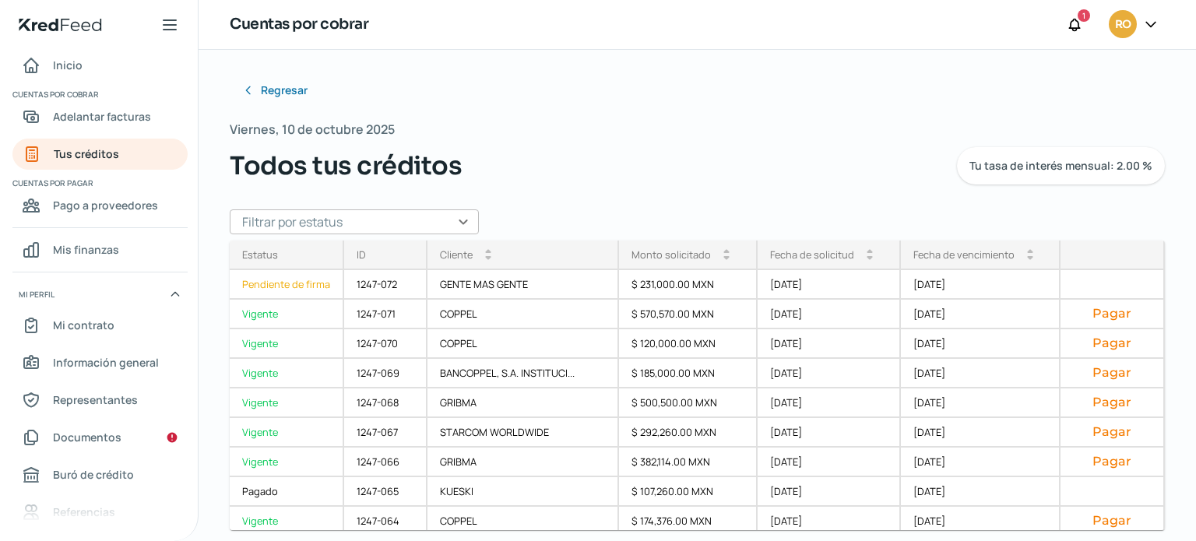
drag, startPoint x: 63, startPoint y: 57, endPoint x: 69, endPoint y: 48, distance: 10.8
click at [63, 57] on span "Inicio" at bounding box center [68, 64] width 30 height 19
